Goal: Information Seeking & Learning: Check status

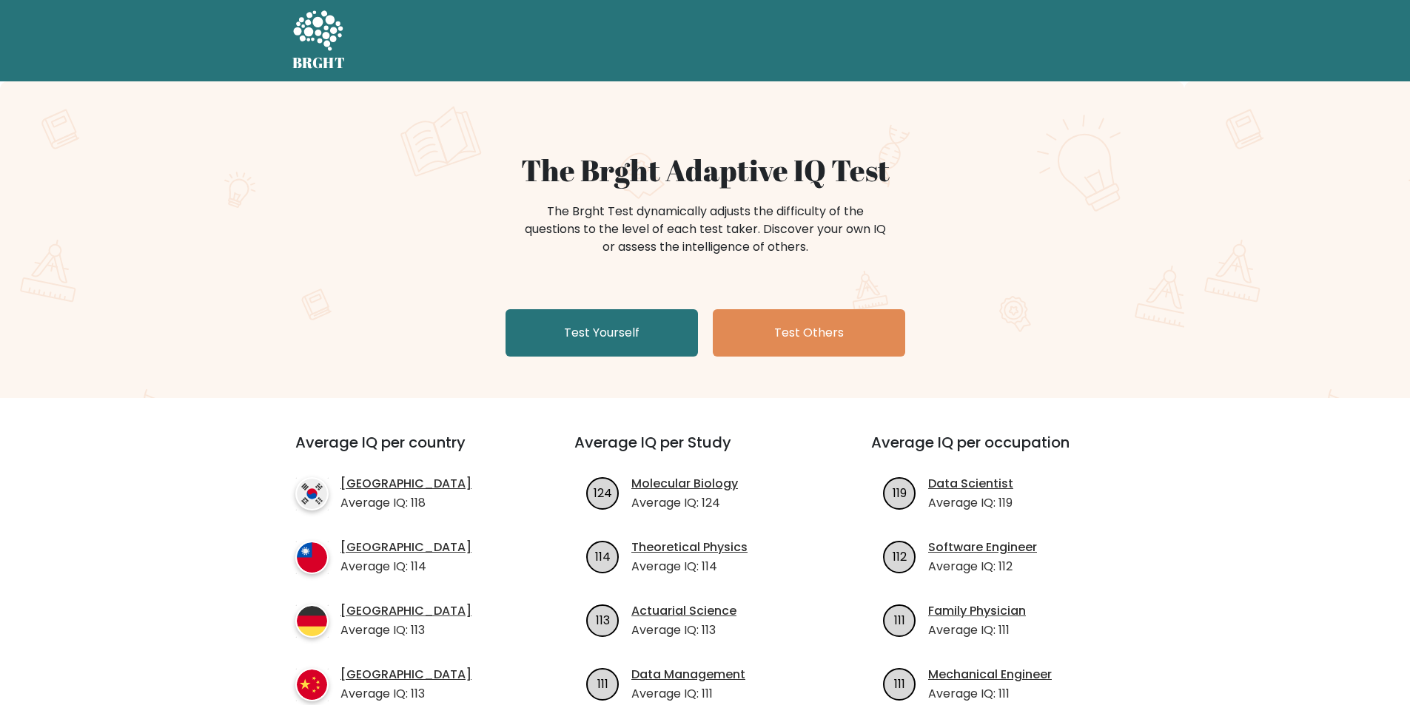
click at [321, 41] on icon at bounding box center [318, 30] width 50 height 40
click at [643, 330] on link "Test Yourself" at bounding box center [602, 332] width 192 height 47
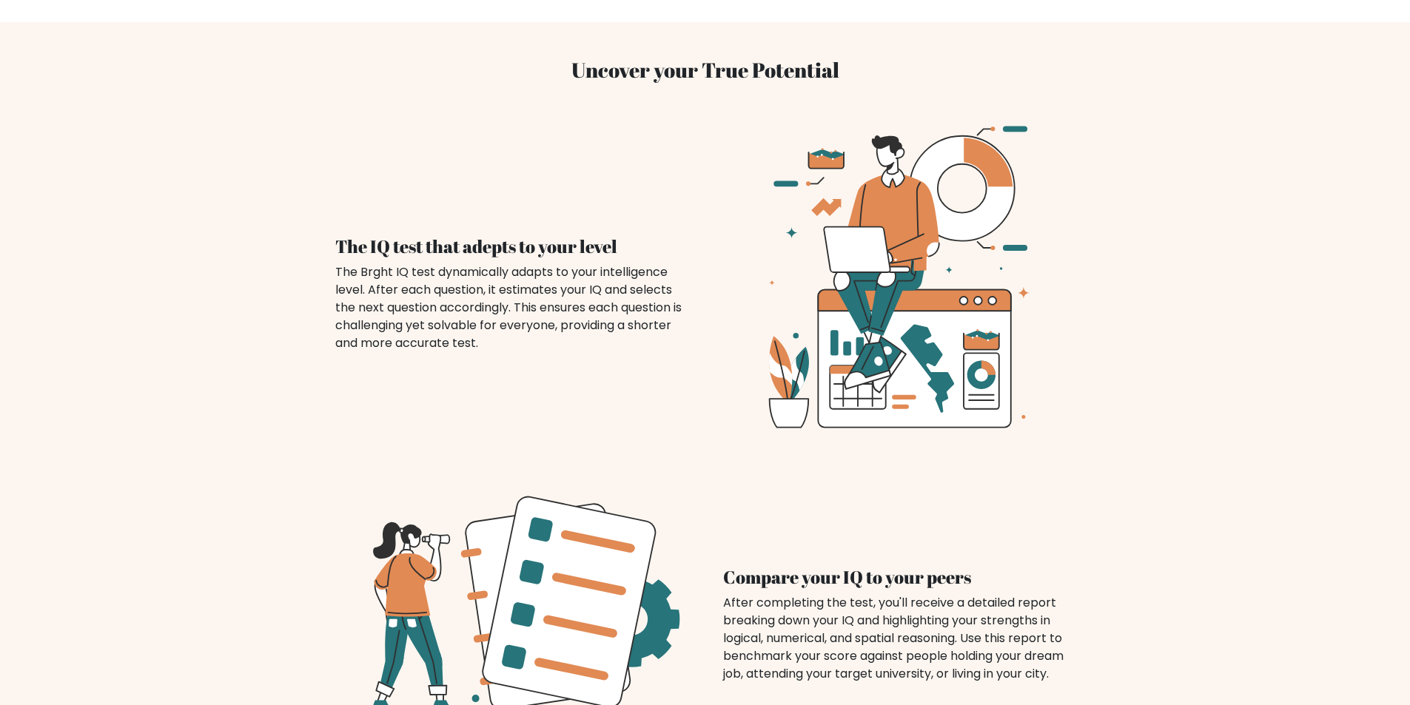
scroll to position [987, 0]
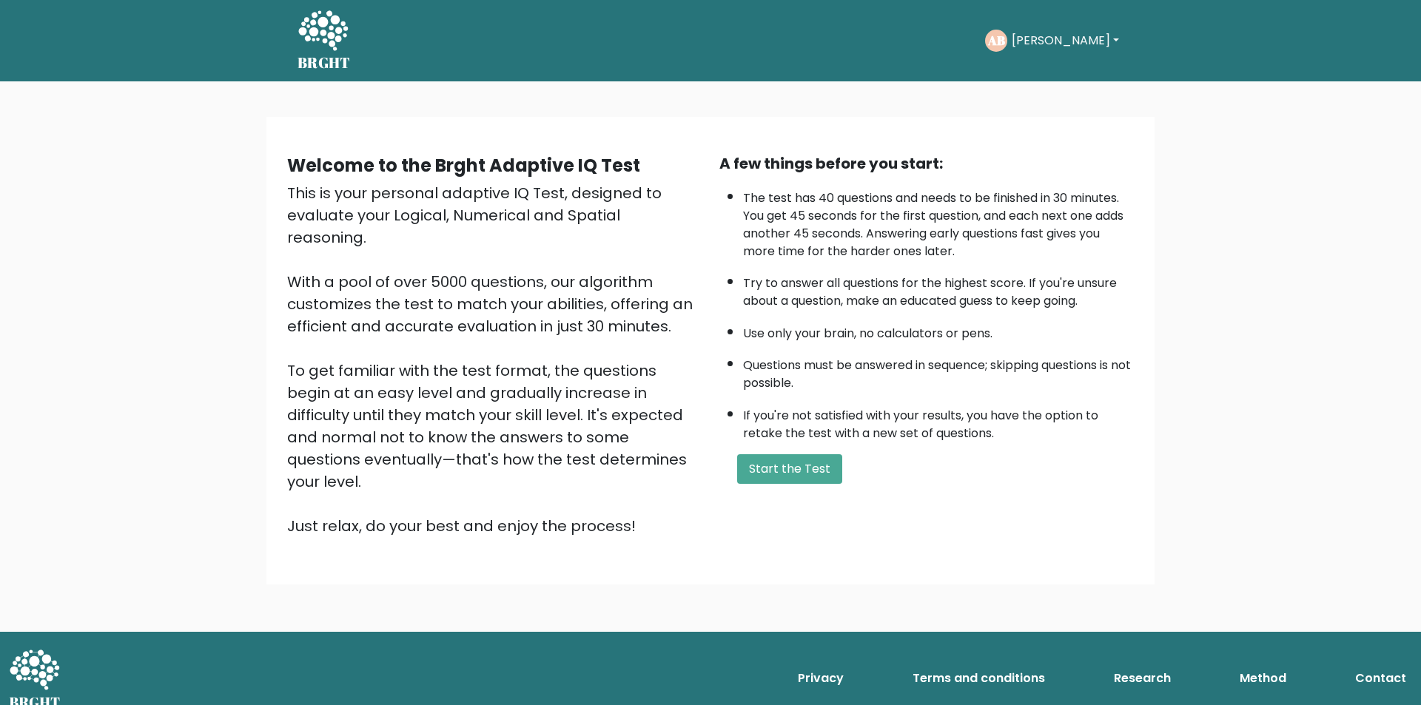
click at [1053, 40] on button "[PERSON_NAME]" at bounding box center [1065, 40] width 116 height 19
click at [1056, 112] on link "Profile" at bounding box center [1044, 110] width 117 height 24
click at [1059, 42] on button "[PERSON_NAME]" at bounding box center [1065, 40] width 116 height 19
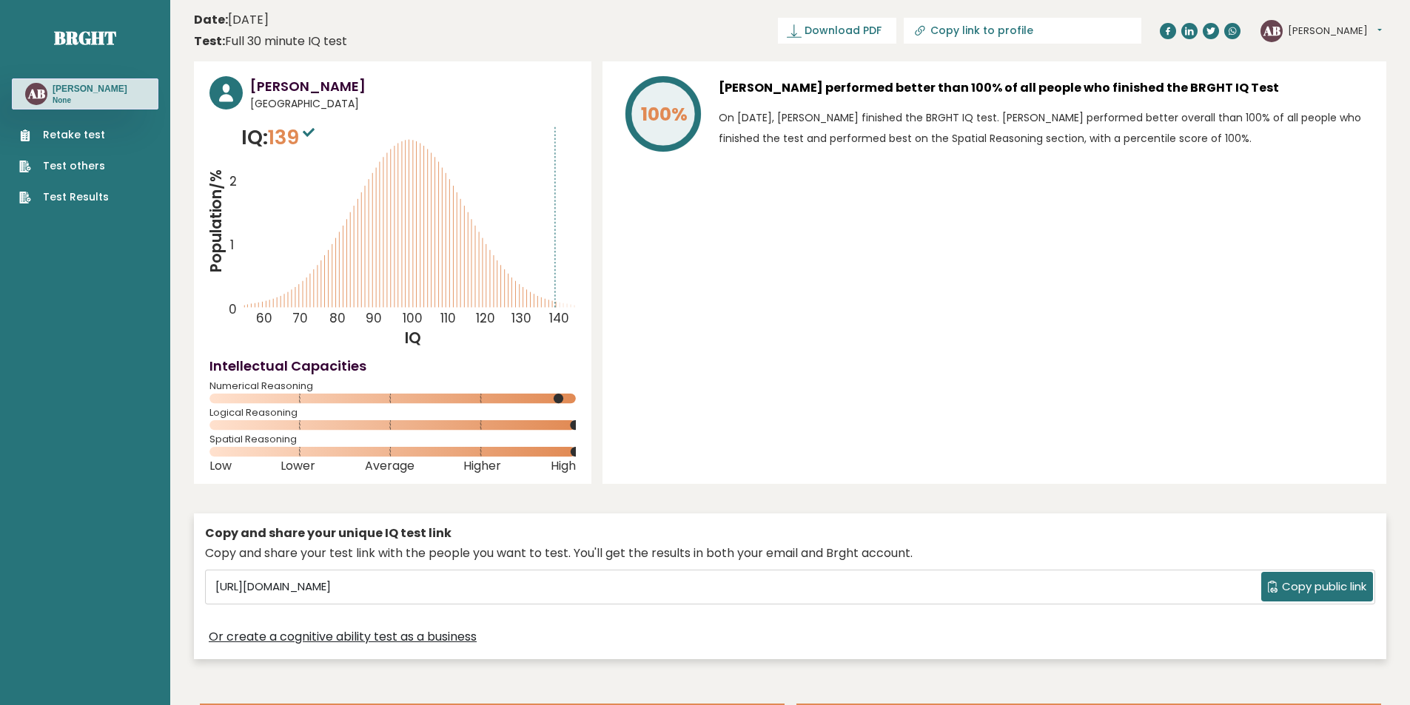
click at [87, 195] on link "Test Results" at bounding box center [64, 197] width 90 height 16
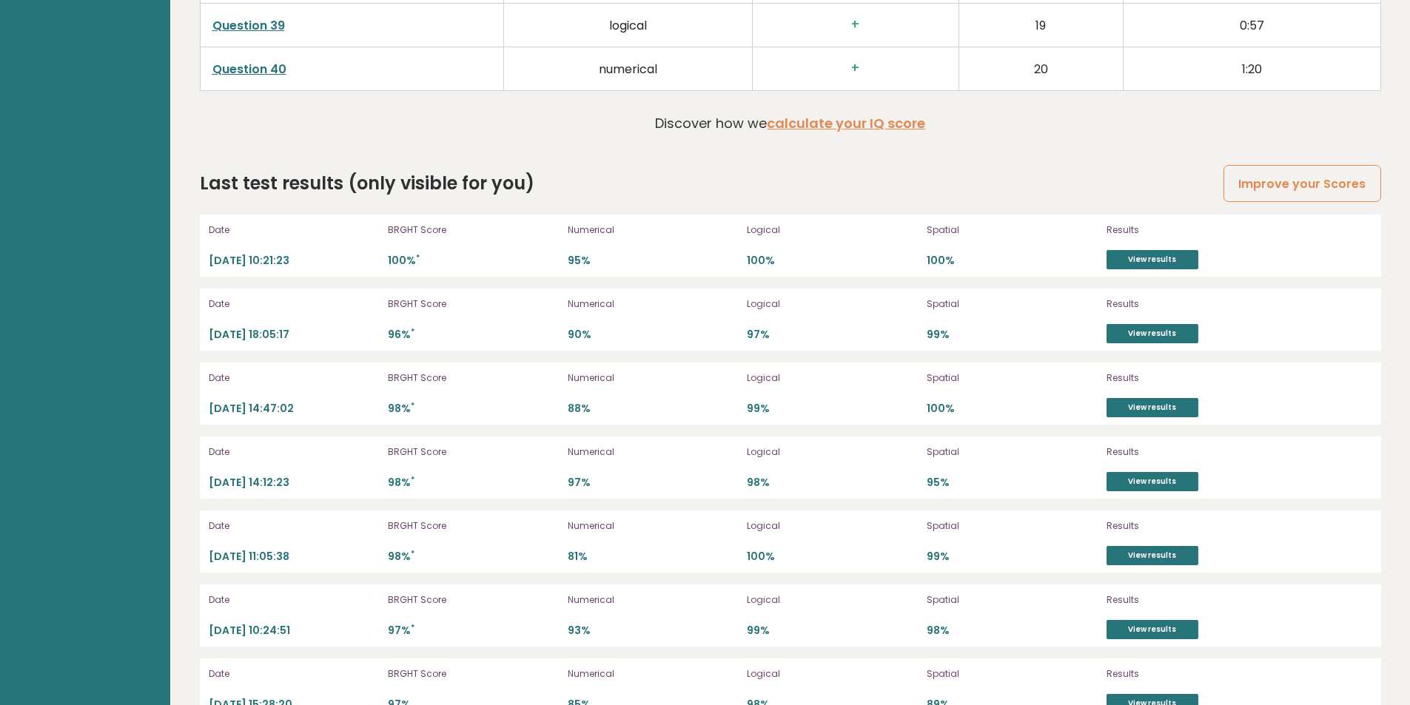
scroll to position [3604, 0]
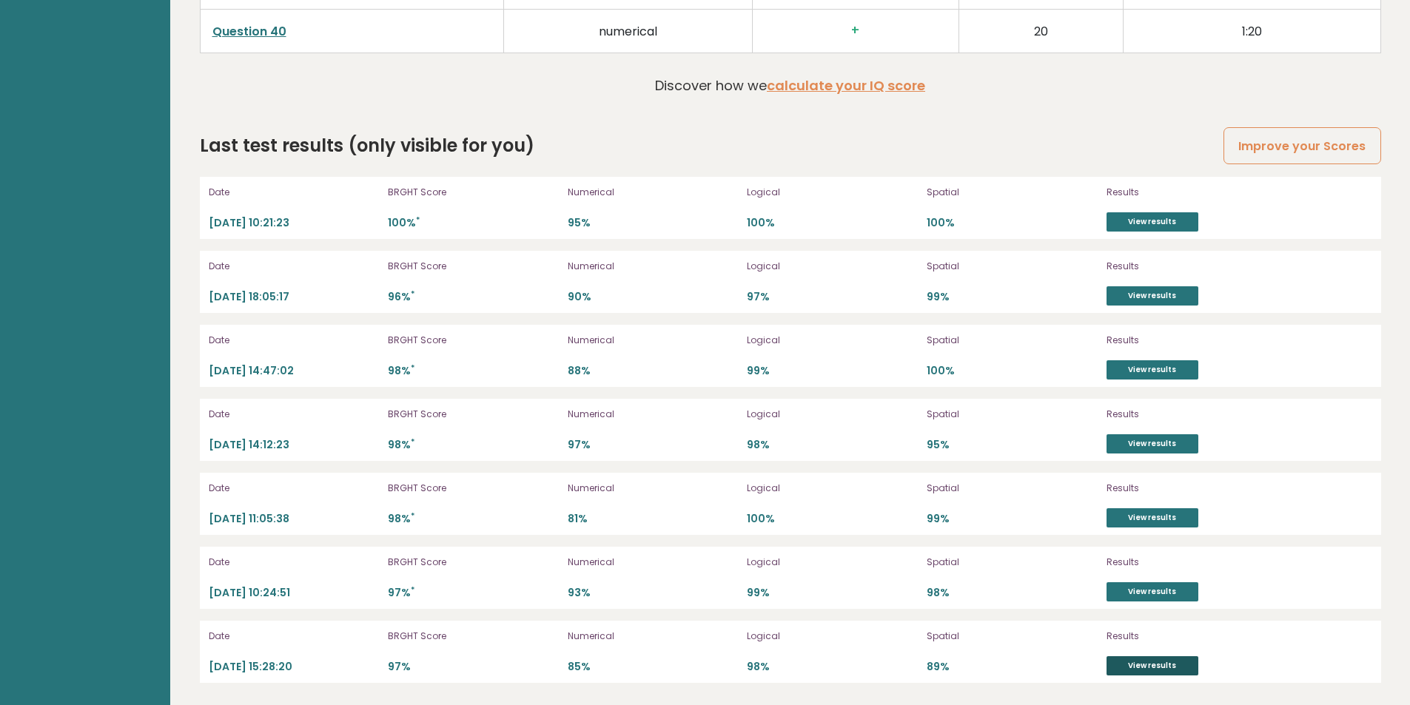
click at [1146, 665] on link "View results" at bounding box center [1153, 666] width 92 height 19
